Goal: Communication & Community: Answer question/provide support

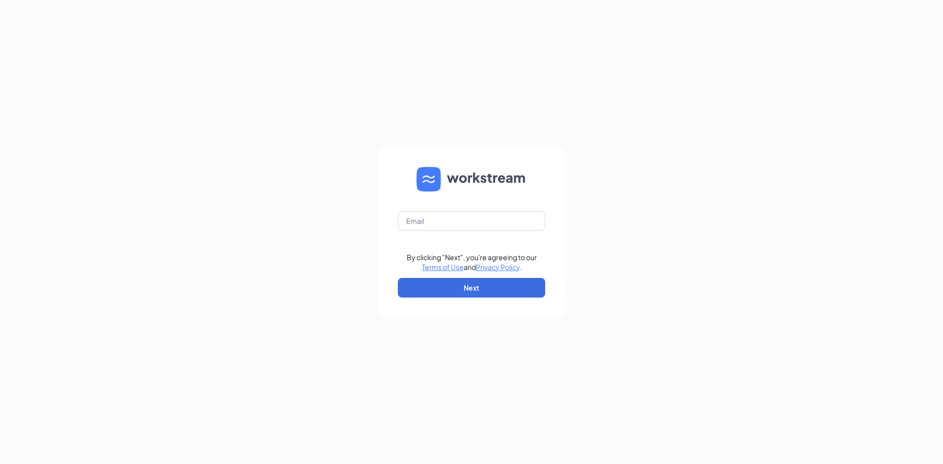
click at [445, 205] on form "By clicking "Next", you're agreeing to our Terms of Use and Privacy Policy . Ne…" at bounding box center [471, 232] width 187 height 170
click at [453, 216] on input "text" at bounding box center [471, 221] width 147 height 20
type input "julian@cfasouthloop.com"
click at [468, 278] on button "Next" at bounding box center [471, 288] width 147 height 20
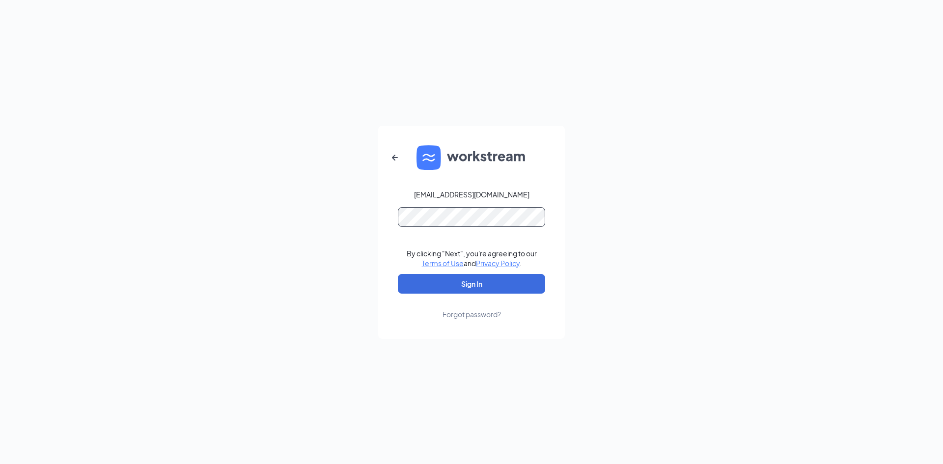
click at [398, 274] on button "Sign In" at bounding box center [471, 284] width 147 height 20
click at [727, 339] on div "julian@cfasouthloop.com By clicking "Next", you're agreeing to our Terms of Use…" at bounding box center [471, 232] width 943 height 464
click at [487, 280] on button "Sign In" at bounding box center [471, 284] width 147 height 20
click at [398, 274] on button "Sign In" at bounding box center [471, 284] width 147 height 20
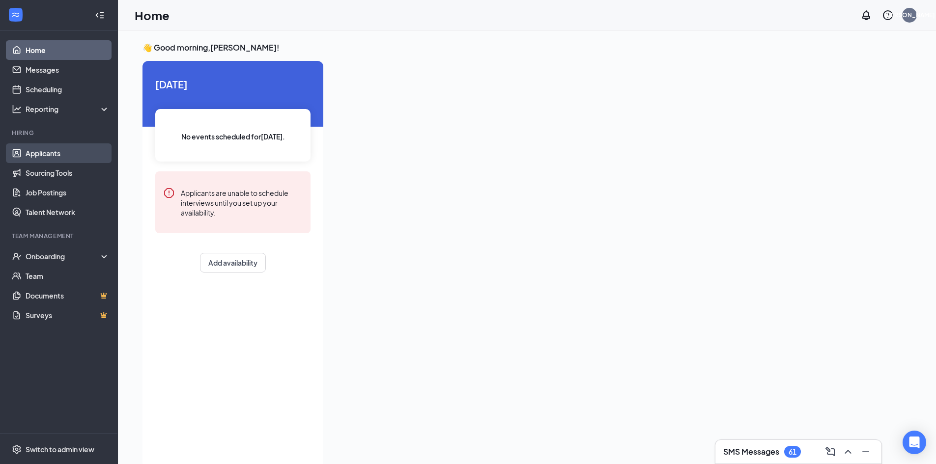
click at [85, 151] on link "Applicants" at bounding box center [68, 153] width 84 height 20
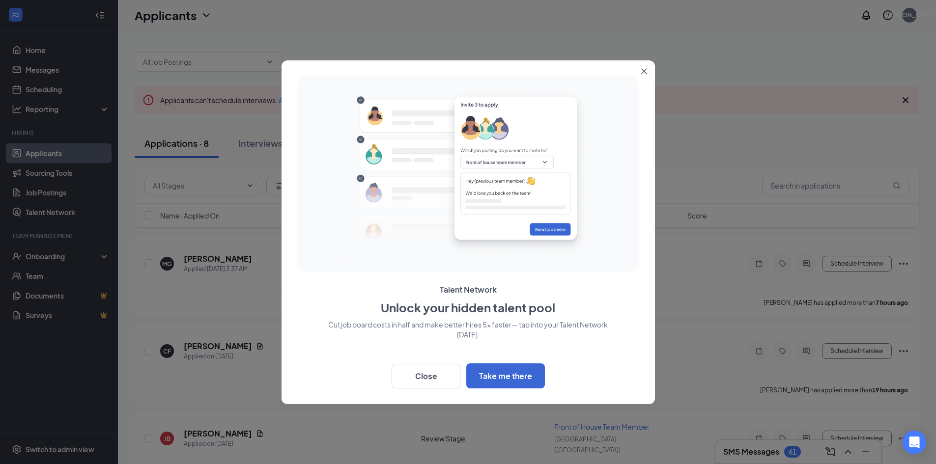
click at [646, 72] on icon "Close" at bounding box center [644, 71] width 6 height 6
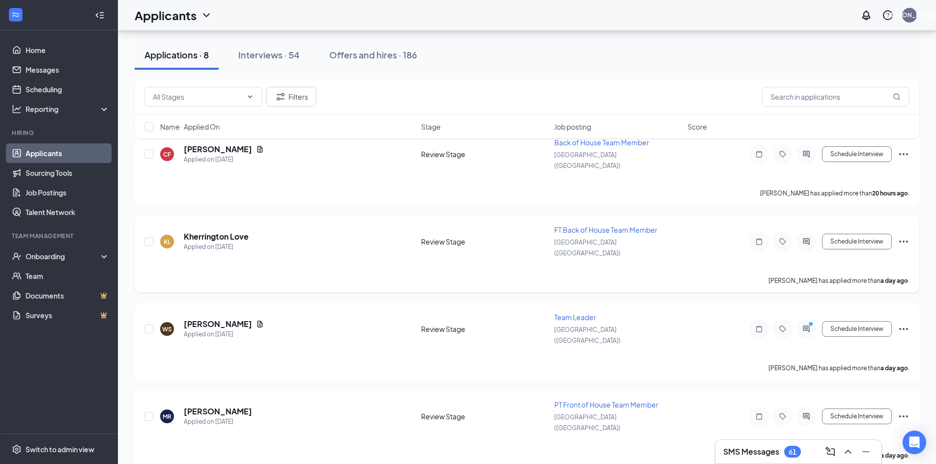
scroll to position [388, 0]
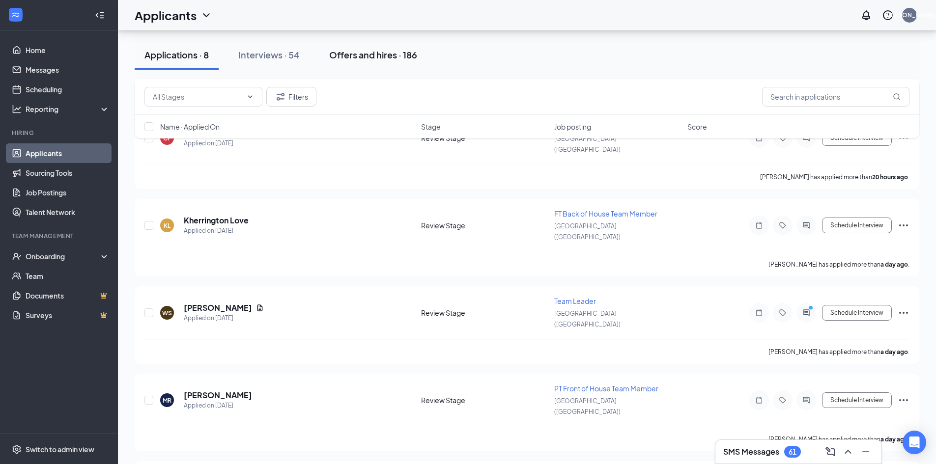
click at [356, 68] on button "Offers and hires · 186" at bounding box center [373, 54] width 108 height 29
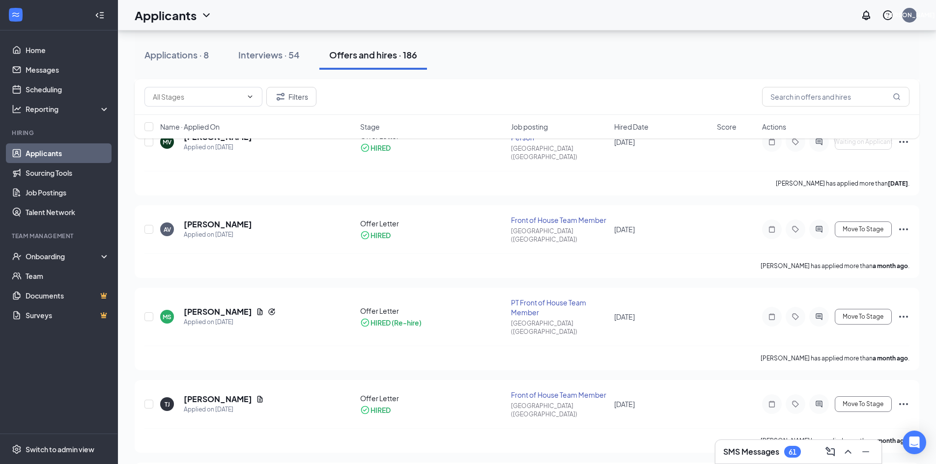
scroll to position [491, 0]
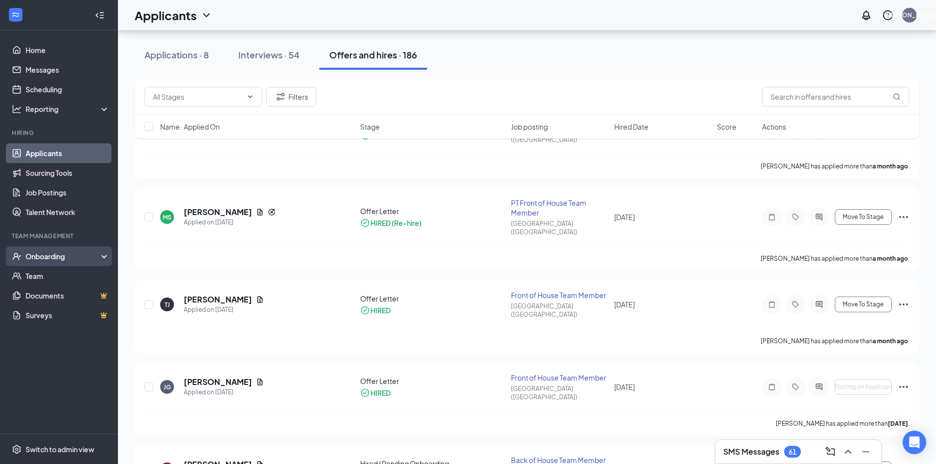
click at [76, 254] on div "Onboarding" at bounding box center [64, 257] width 76 height 10
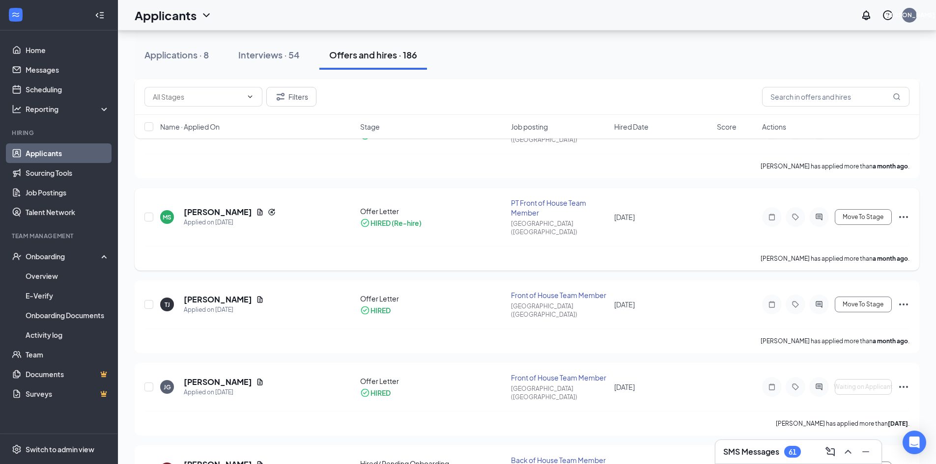
click at [412, 218] on div "HIRED (Re-hire)" at bounding box center [395, 223] width 51 height 10
click at [403, 218] on div "HIRED (Re-hire)" at bounding box center [395, 223] width 51 height 10
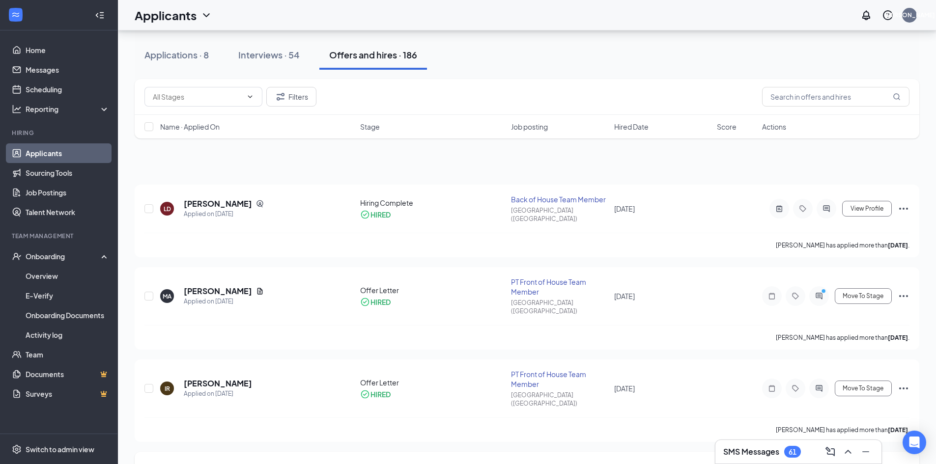
scroll to position [49, 0]
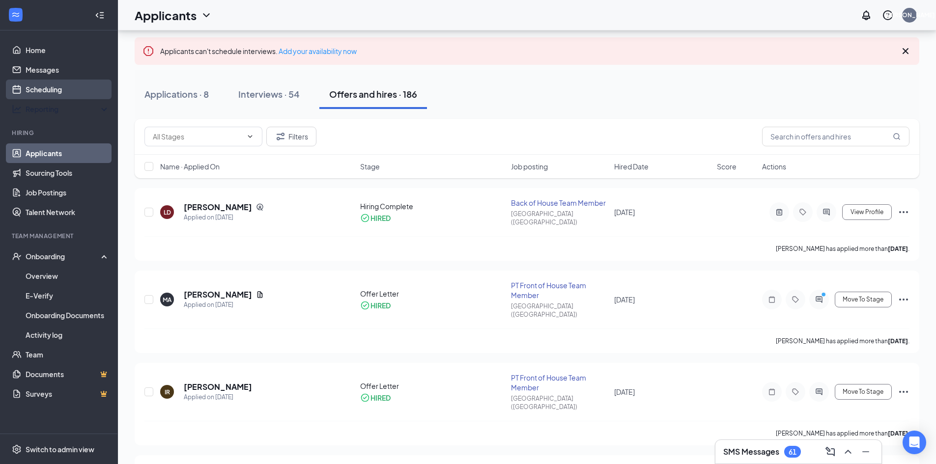
click at [81, 92] on link "Scheduling" at bounding box center [68, 90] width 84 height 20
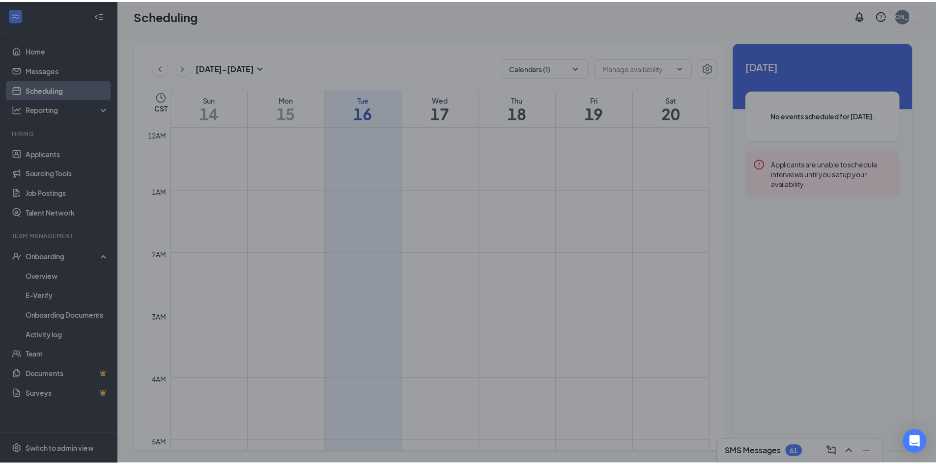
scroll to position [483, 0]
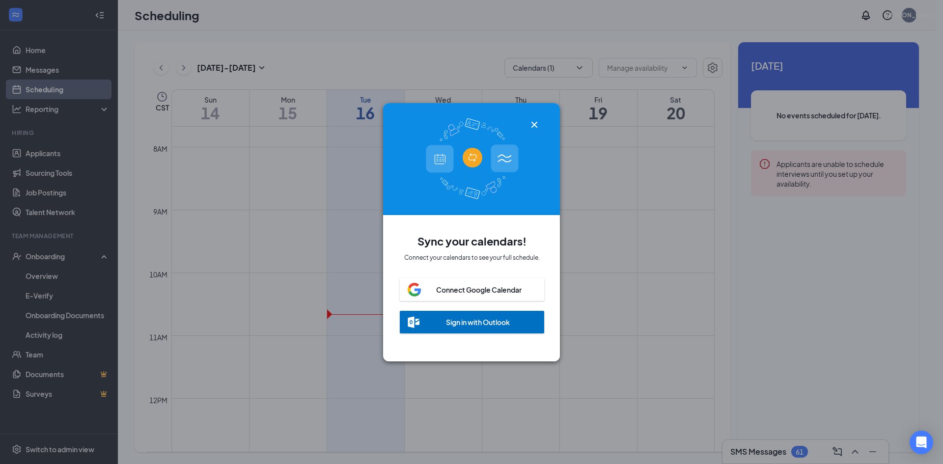
click at [532, 121] on icon "Cross" at bounding box center [535, 124] width 6 height 6
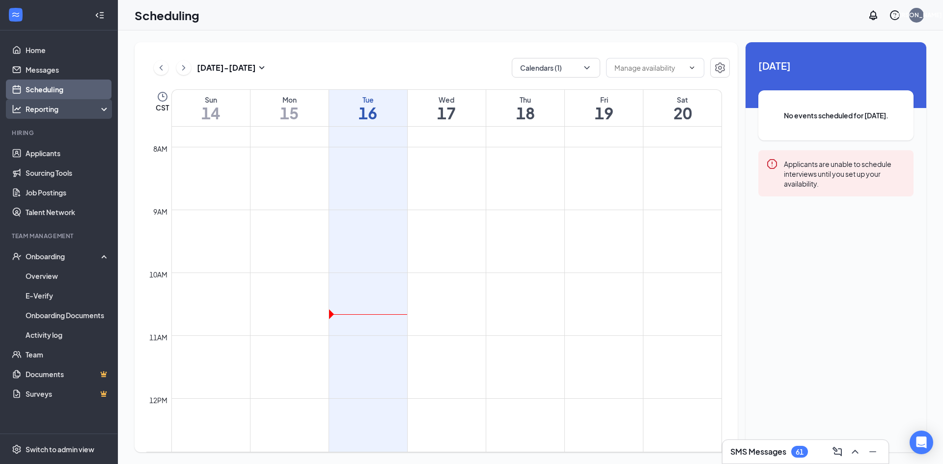
click at [70, 113] on div "Reporting" at bounding box center [68, 109] width 84 height 10
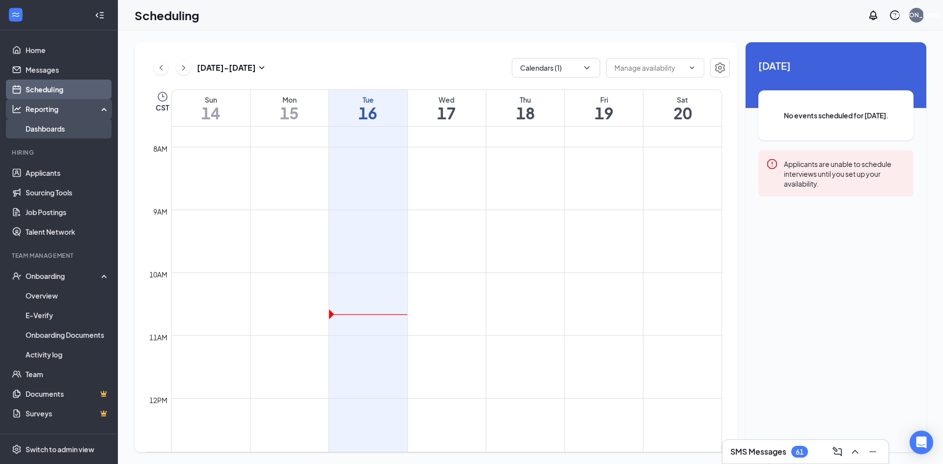
click at [93, 131] on link "Dashboards" at bounding box center [68, 129] width 84 height 20
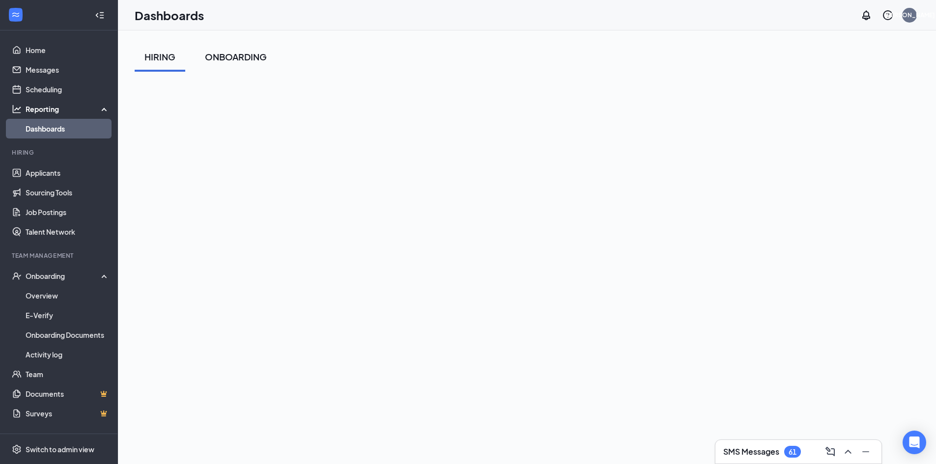
click at [244, 58] on div "ONBOARDING" at bounding box center [236, 57] width 62 height 12
click at [176, 51] on button "HIRING" at bounding box center [160, 56] width 51 height 29
click at [79, 175] on link "Applicants" at bounding box center [68, 173] width 84 height 20
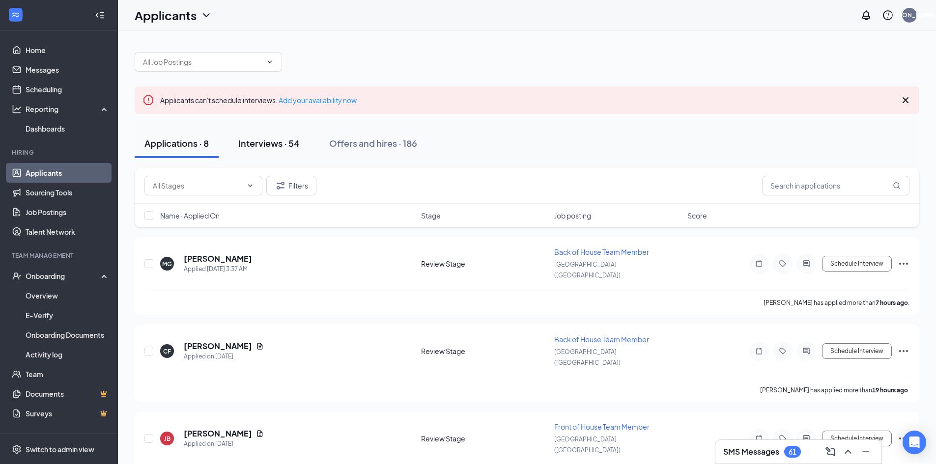
click at [276, 142] on div "Interviews · 54" at bounding box center [268, 143] width 61 height 12
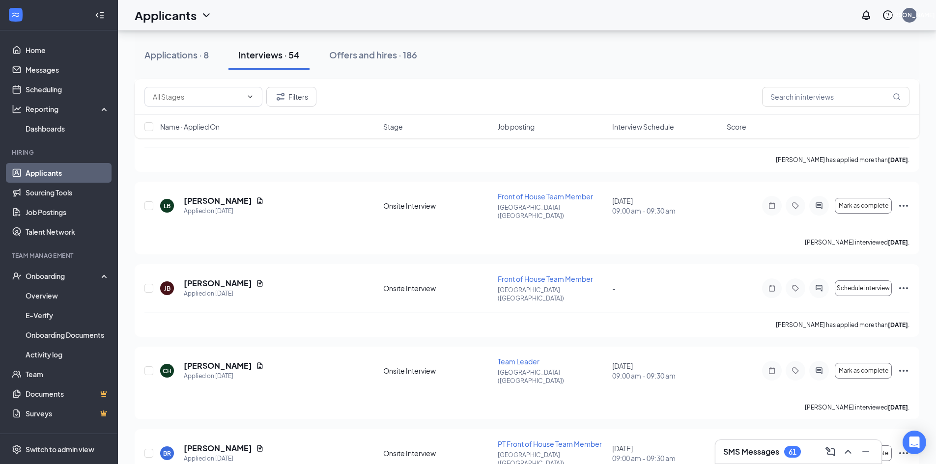
scroll to position [2890, 0]
click at [56, 194] on link "Sourcing Tools" at bounding box center [68, 193] width 84 height 20
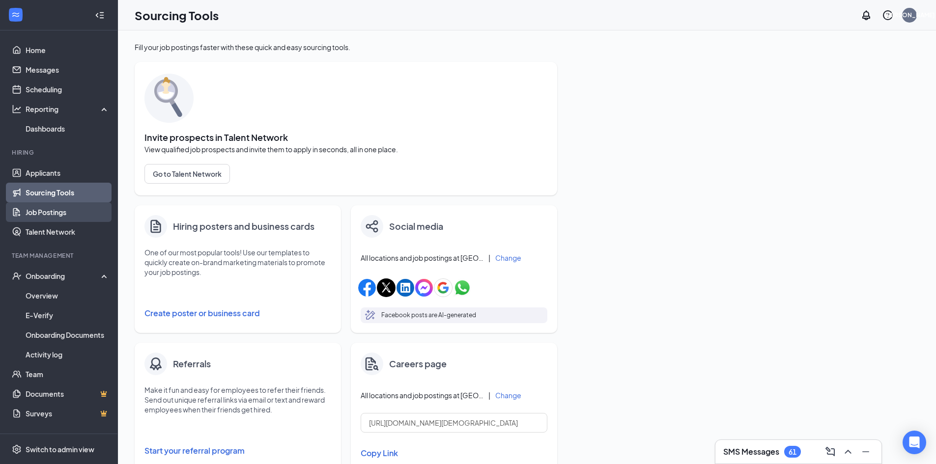
click at [55, 205] on link "Job Postings" at bounding box center [68, 212] width 84 height 20
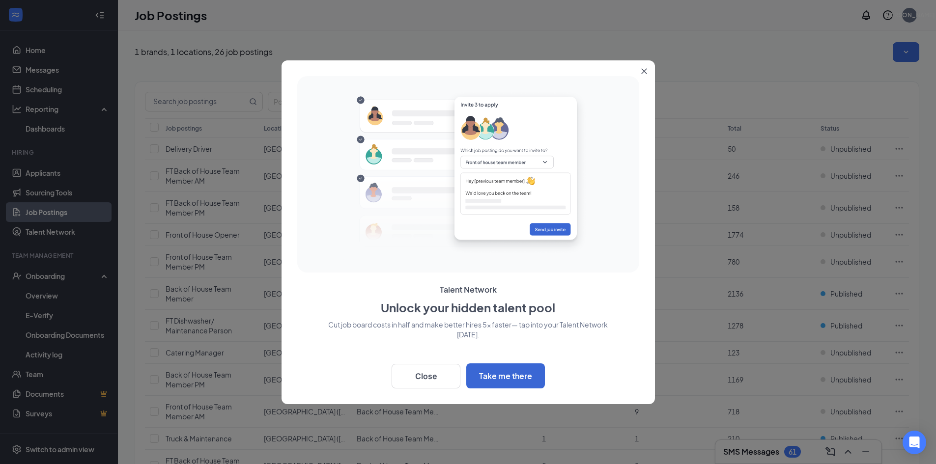
click at [645, 71] on icon "Close" at bounding box center [644, 71] width 6 height 6
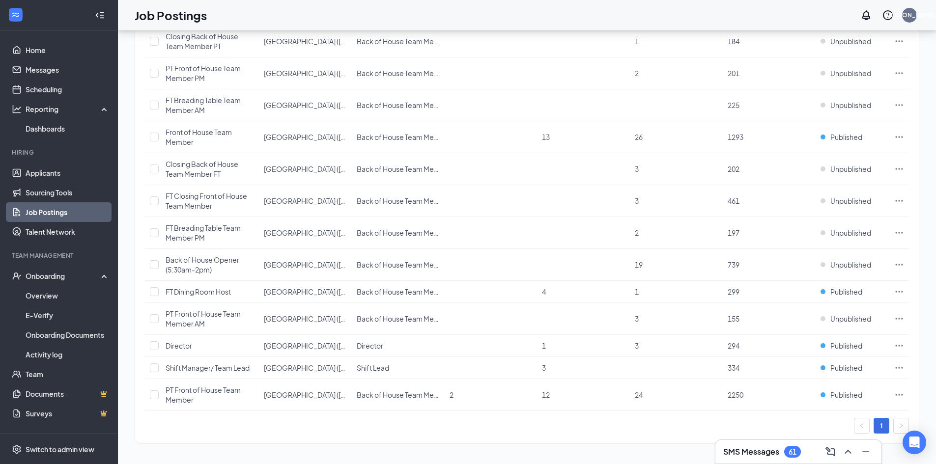
scroll to position [480, 0]
click at [85, 227] on link "Talent Network" at bounding box center [68, 232] width 84 height 20
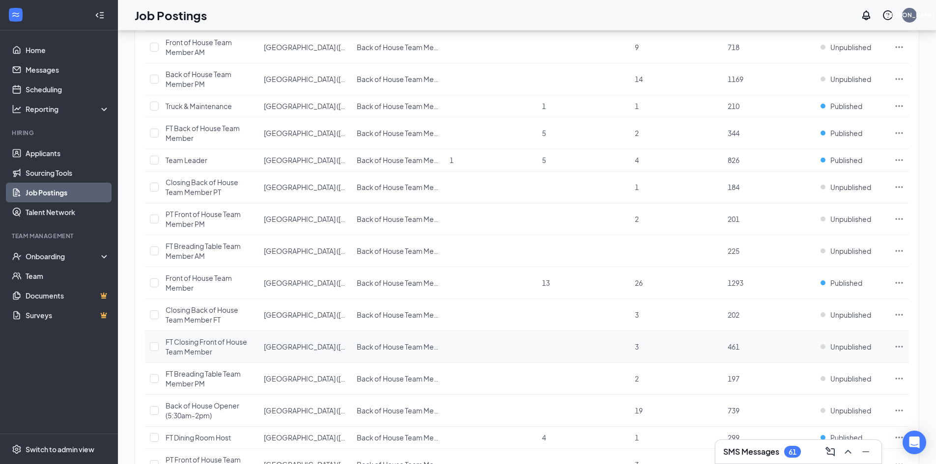
scroll to position [480, 0]
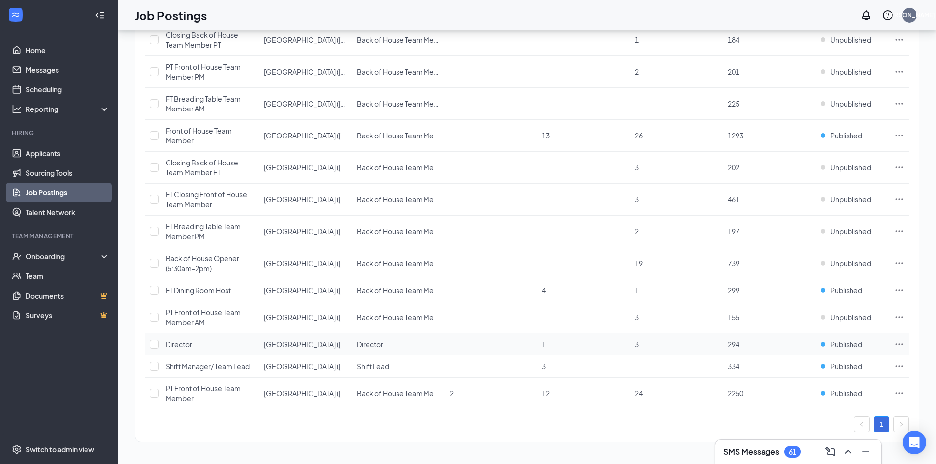
click at [178, 344] on span "Director" at bounding box center [179, 344] width 27 height 9
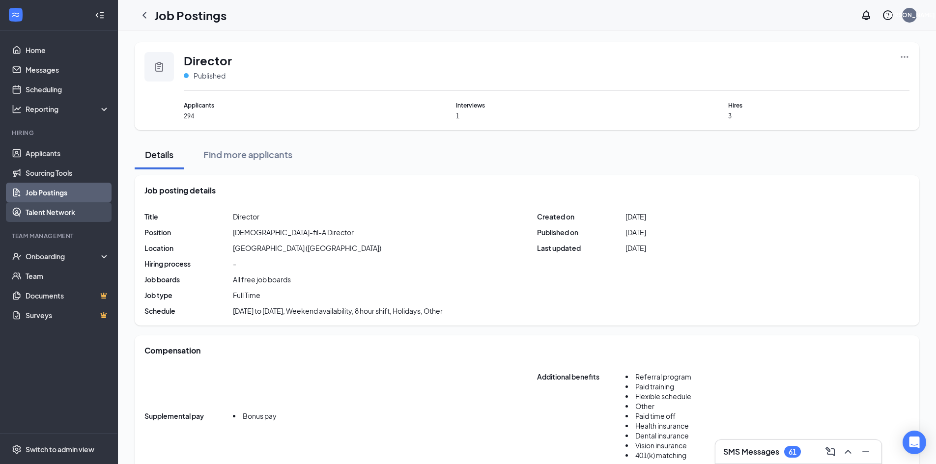
click at [77, 221] on link "Talent Network" at bounding box center [68, 212] width 84 height 20
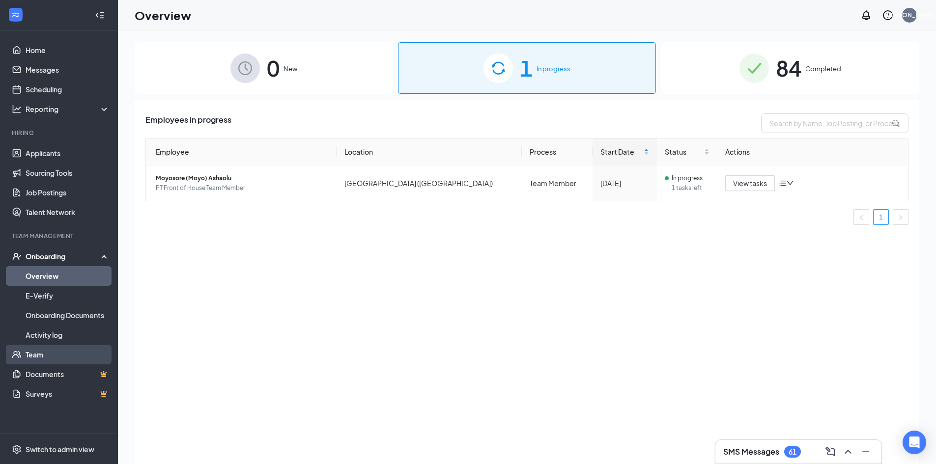
click at [84, 359] on link "Team" at bounding box center [68, 355] width 84 height 20
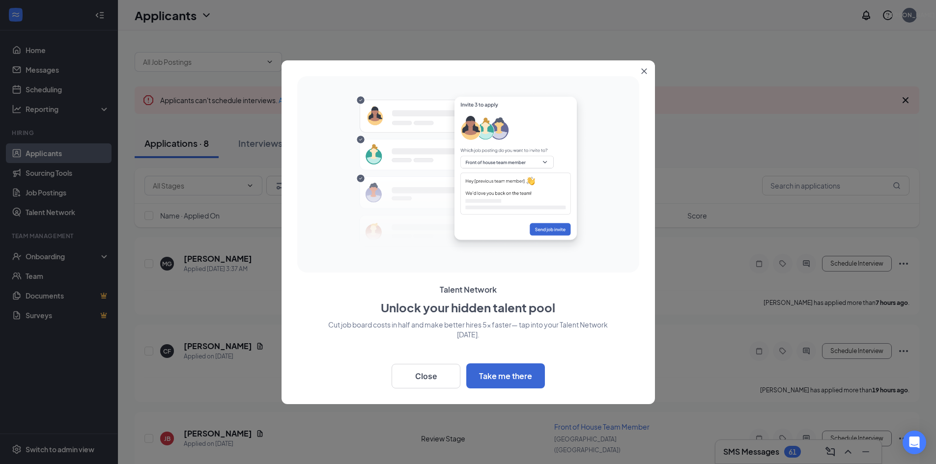
click at [642, 69] on icon "Close" at bounding box center [643, 70] width 5 height 5
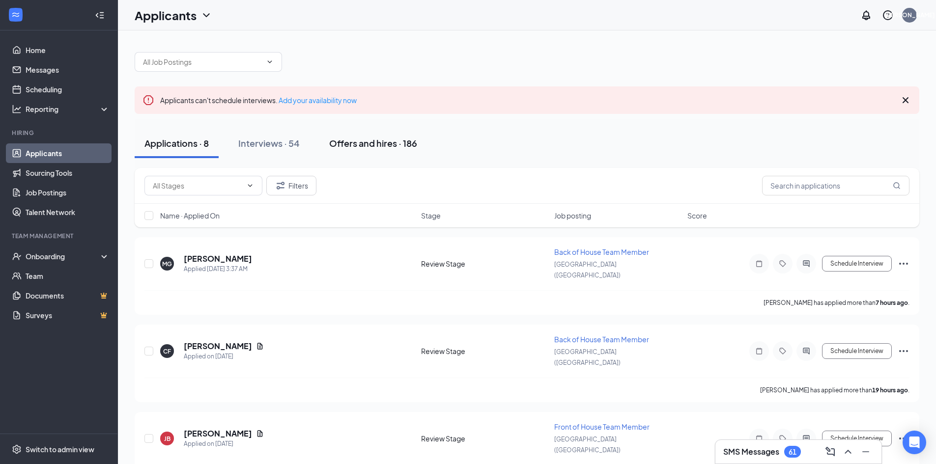
click at [407, 150] on button "Offers and hires · 186" at bounding box center [373, 143] width 108 height 29
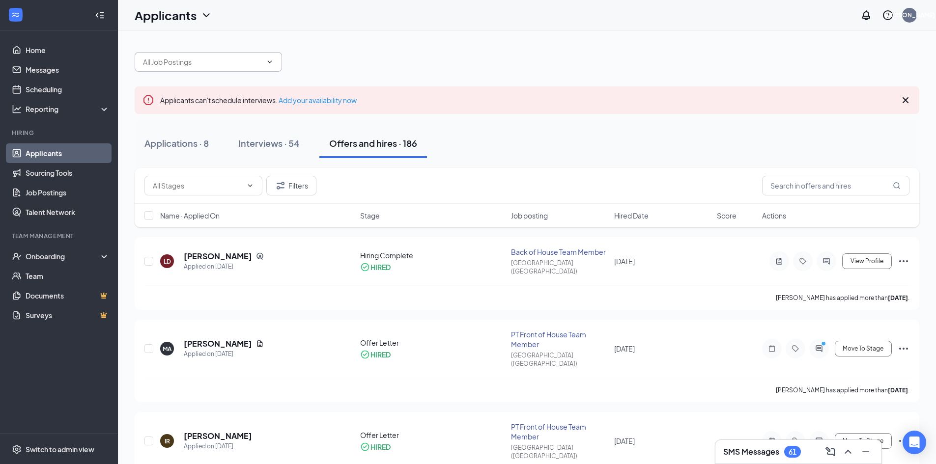
click at [192, 59] on input "text" at bounding box center [202, 61] width 119 height 11
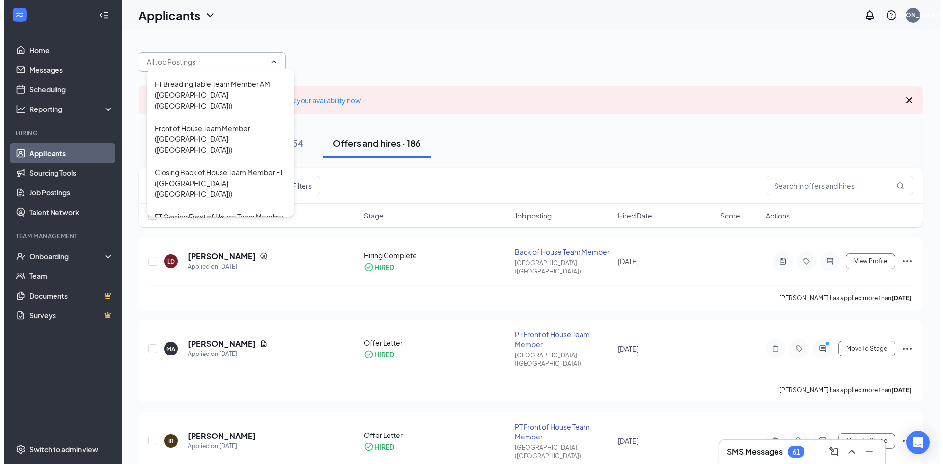
scroll to position [639, 0]
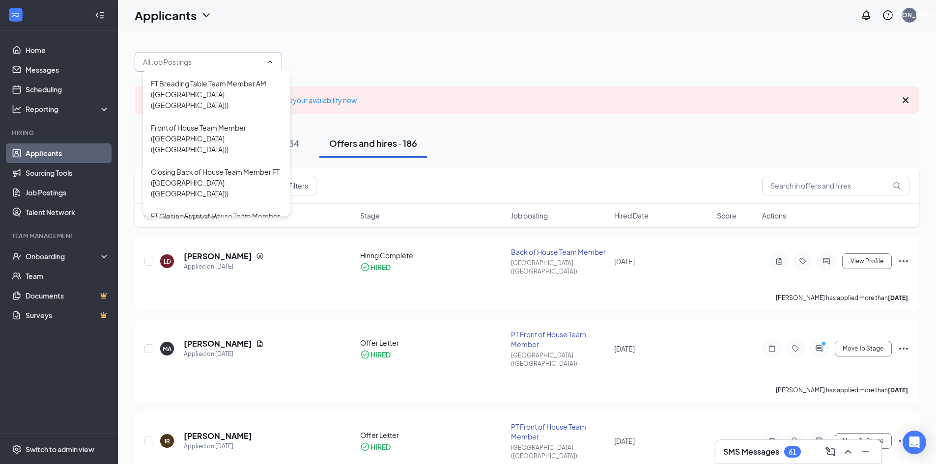
click at [360, 26] on div "Applicants JA" at bounding box center [527, 15] width 818 height 30
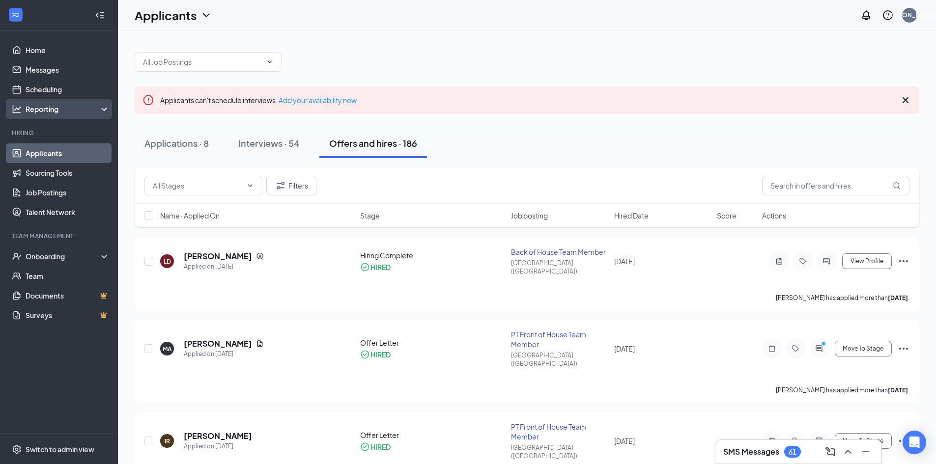
click at [73, 110] on div "Reporting" at bounding box center [68, 109] width 84 height 10
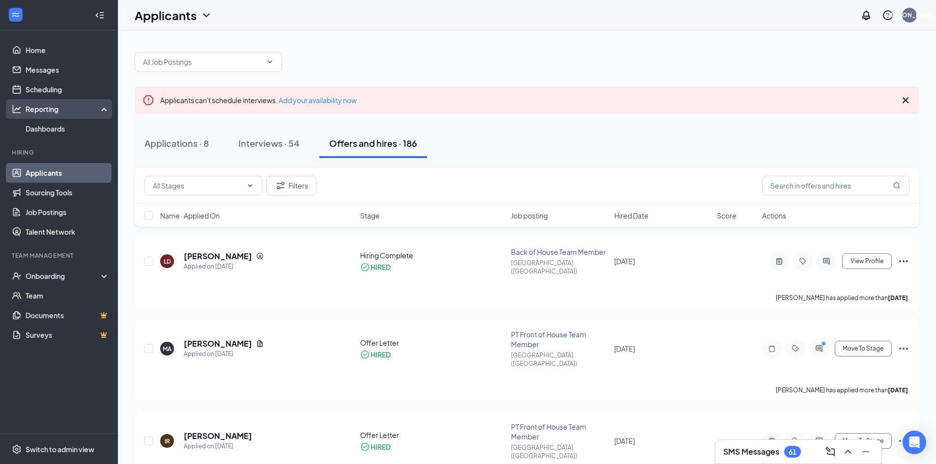
click at [75, 109] on div "Reporting" at bounding box center [68, 109] width 84 height 10
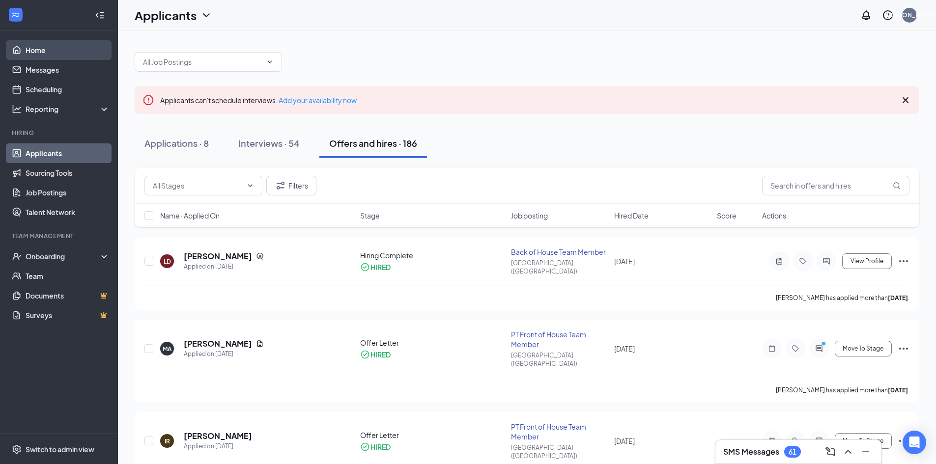
click at [30, 54] on link "Home" at bounding box center [68, 50] width 84 height 20
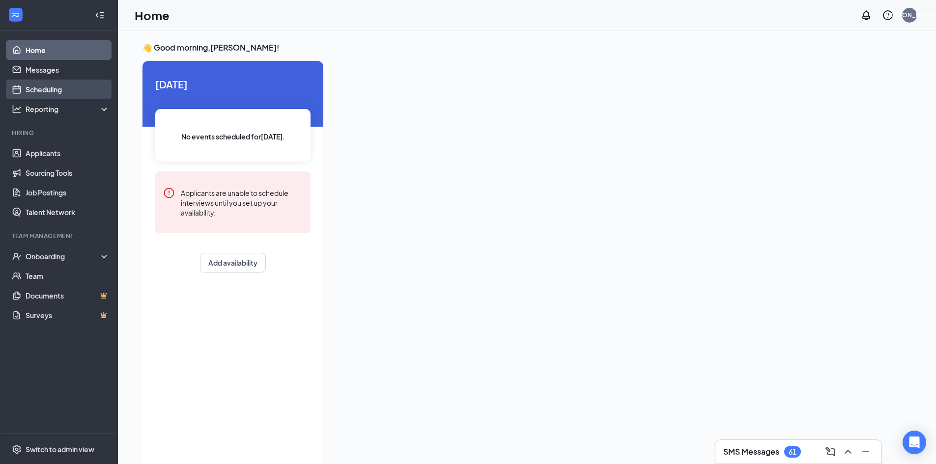
click at [43, 82] on link "Scheduling" at bounding box center [68, 90] width 84 height 20
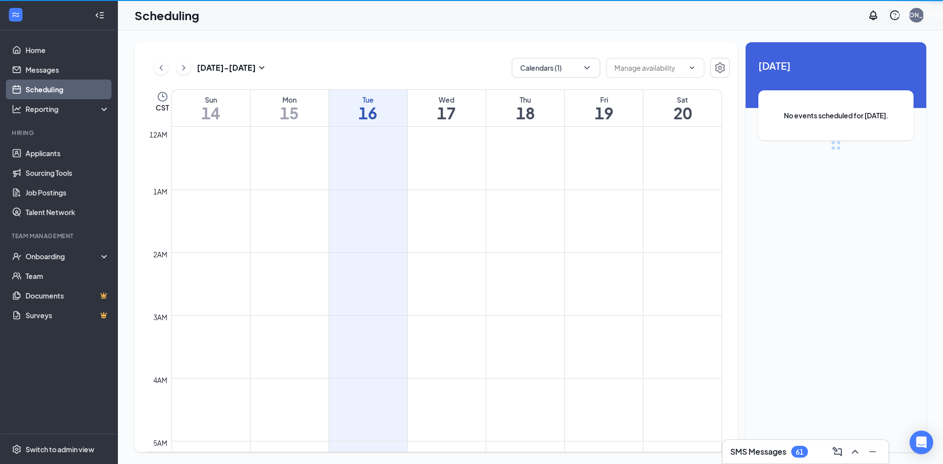
scroll to position [483, 0]
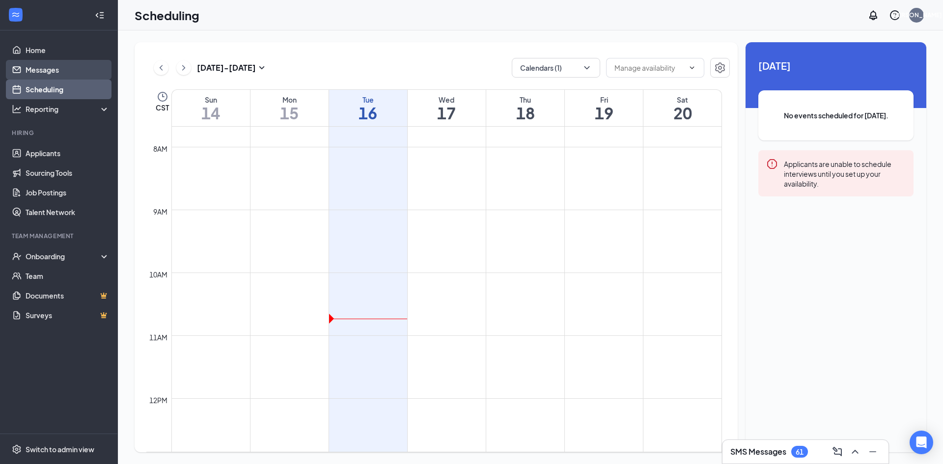
click at [46, 68] on link "Messages" at bounding box center [68, 70] width 84 height 20
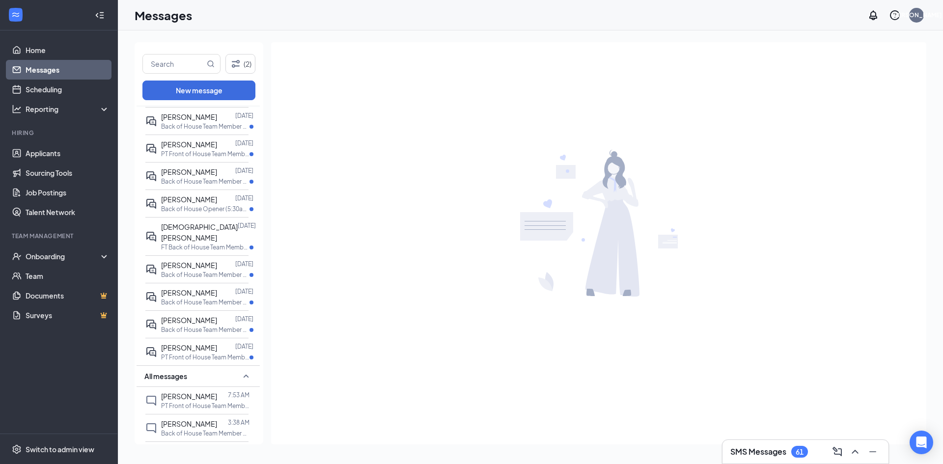
scroll to position [98, 0]
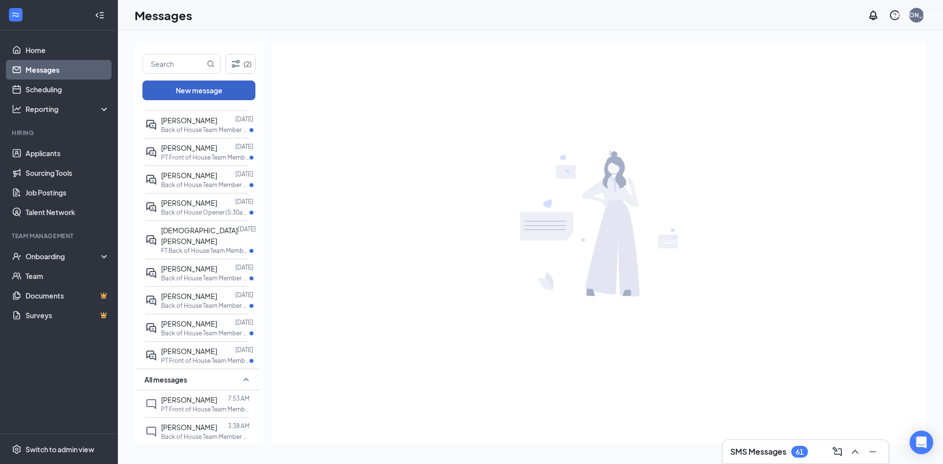
click at [213, 86] on button "New message" at bounding box center [198, 91] width 113 height 20
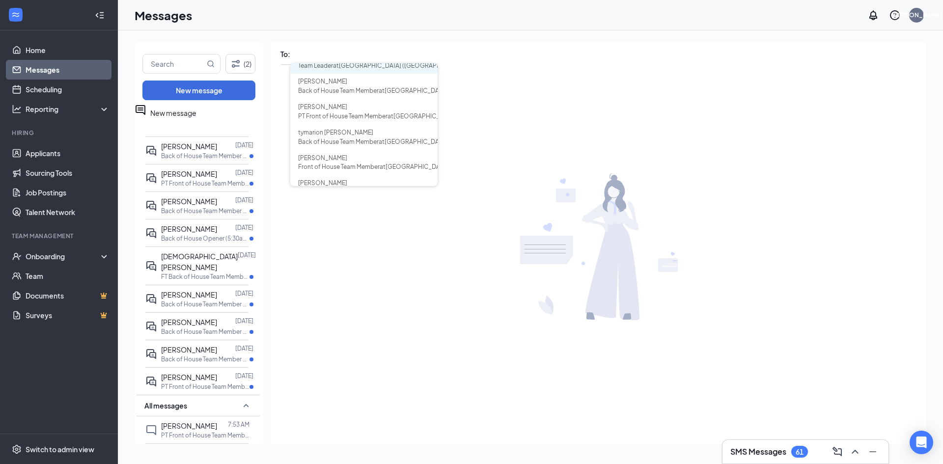
scroll to position [70, 0]
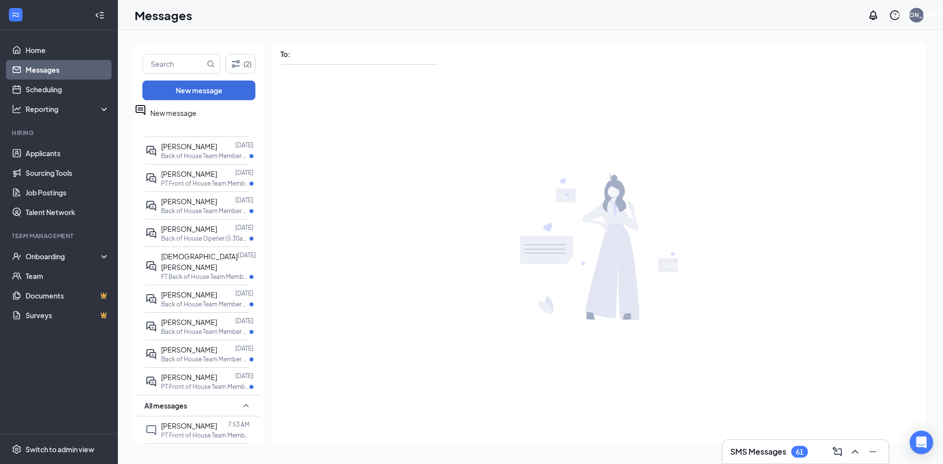
click at [272, 279] on div at bounding box center [598, 247] width 655 height 362
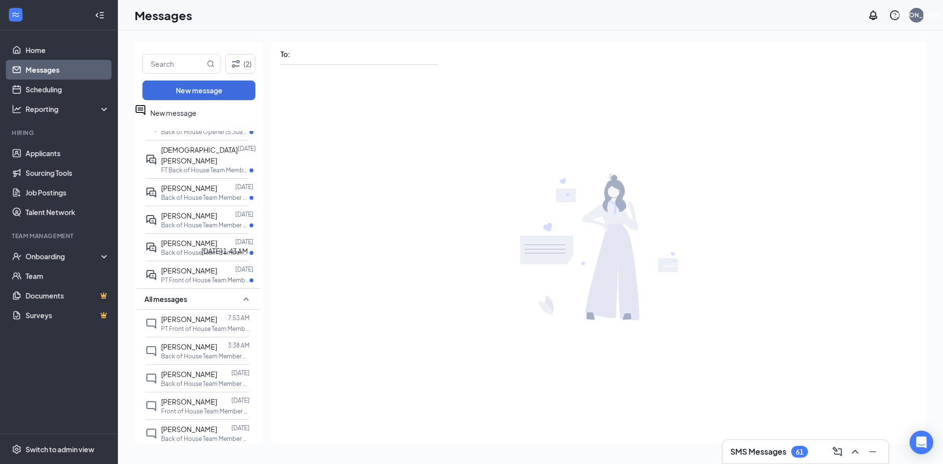
scroll to position [98, 0]
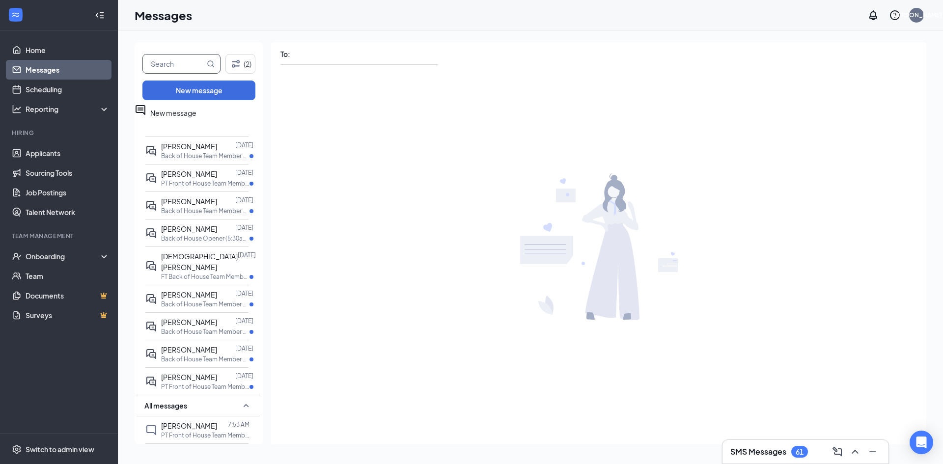
click at [182, 59] on input "text" at bounding box center [174, 64] width 62 height 19
type input "[PERSON_NAME]"
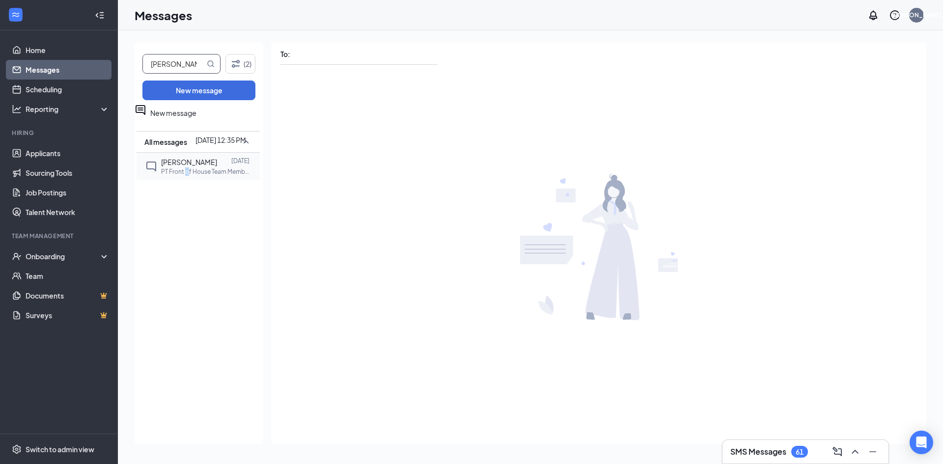
click at [187, 171] on p "PT Front of House Team Member at [GEOGRAPHIC_DATA] ([GEOGRAPHIC_DATA])" at bounding box center [205, 172] width 88 height 8
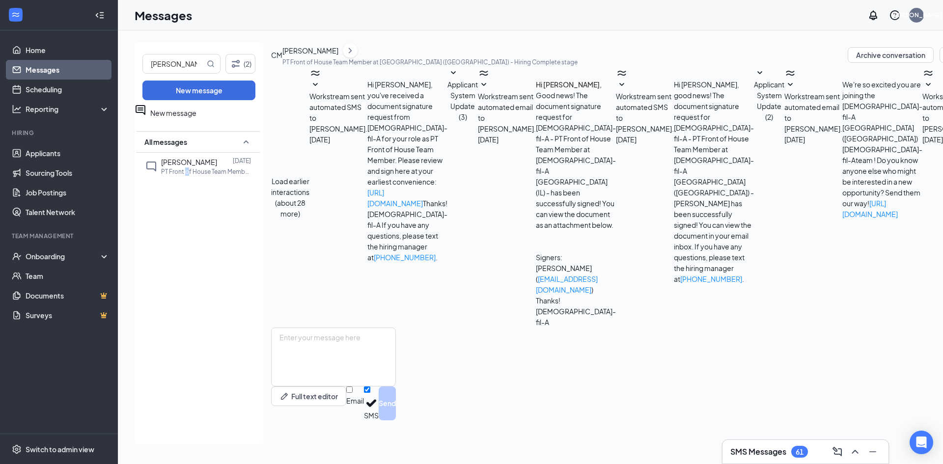
click at [309, 176] on button "Load earlier interactions (about 28 more)" at bounding box center [290, 197] width 38 height 43
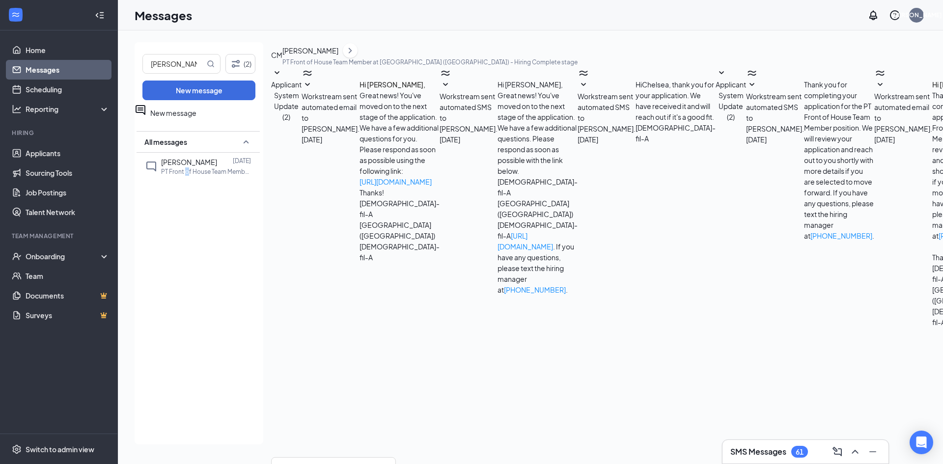
scroll to position [699, 0]
click at [240, 63] on icon "Filter" at bounding box center [236, 64] width 12 height 12
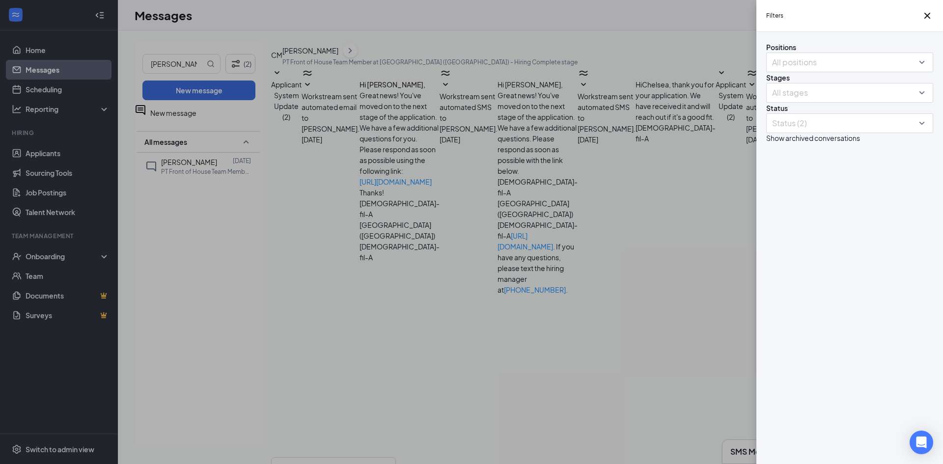
click at [243, 63] on div "Filters Positions All positions Stages All stages Status Status (2) Show archiv…" at bounding box center [471, 232] width 943 height 464
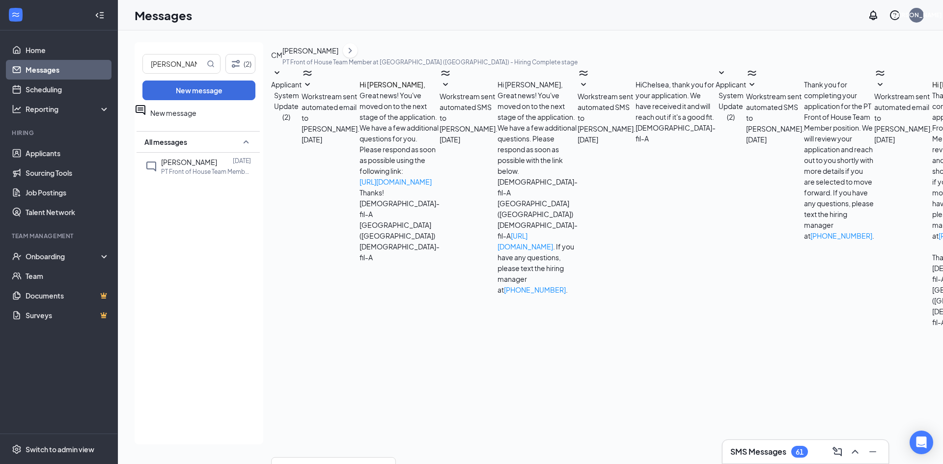
drag, startPoint x: 879, startPoint y: 60, endPoint x: 898, endPoint y: 91, distance: 36.0
type input "Hiring Complete (current stage)"
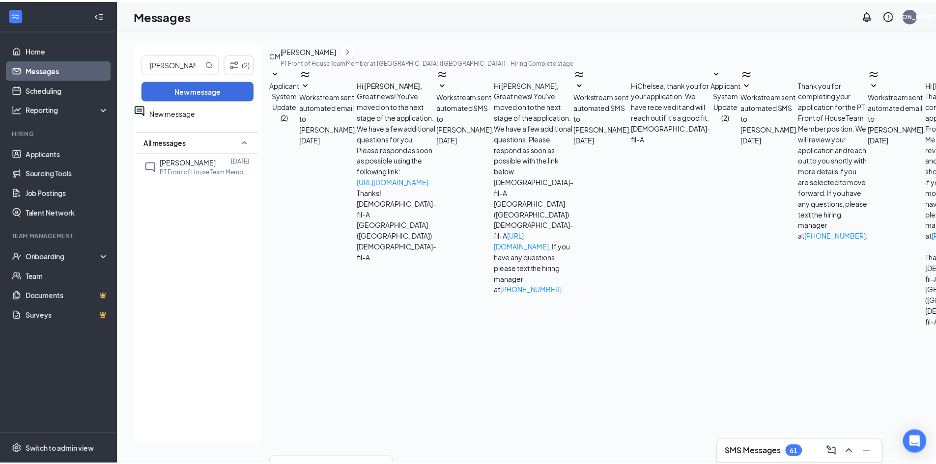
scroll to position [0, 0]
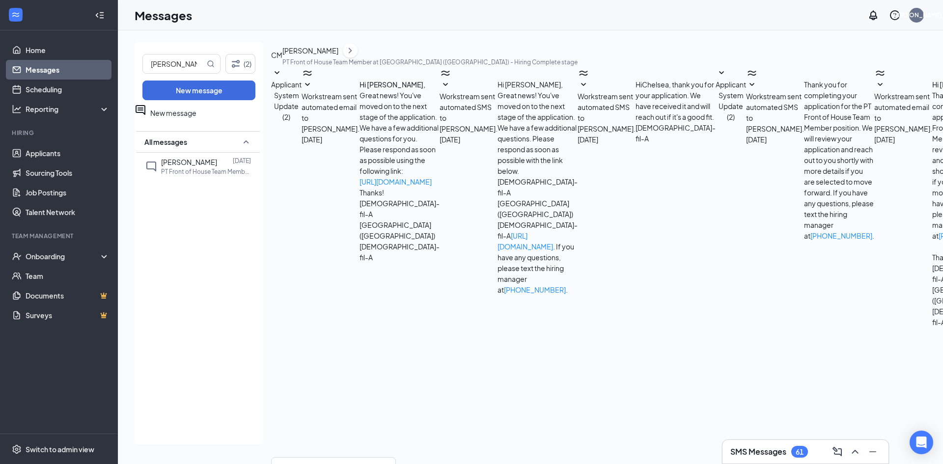
click at [83, 55] on link "Home" at bounding box center [68, 50] width 84 height 20
